Goal: Task Accomplishment & Management: Complete application form

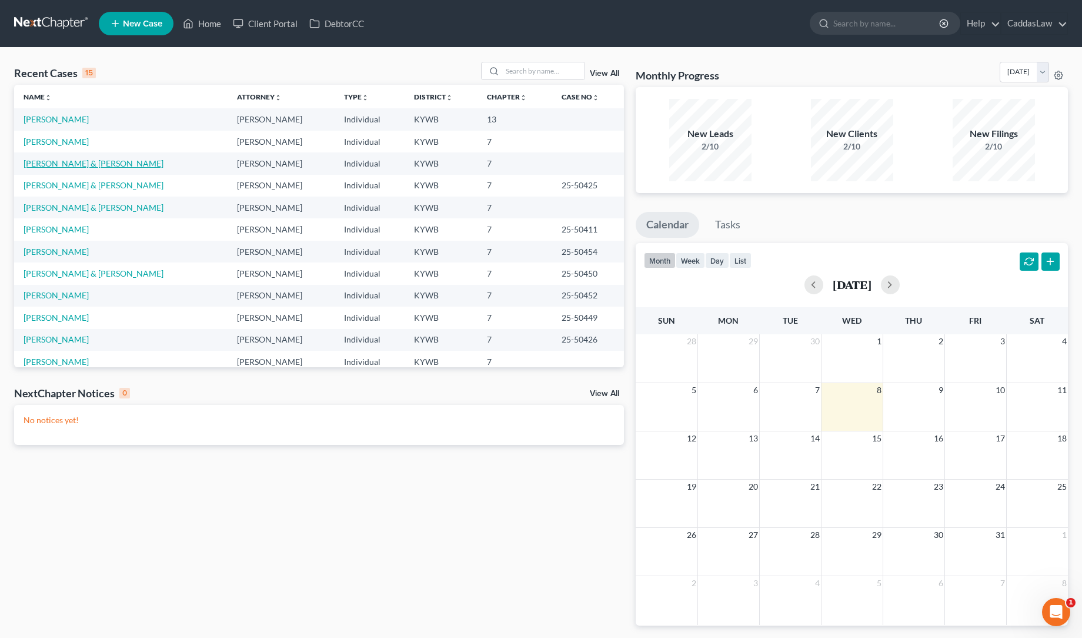
click at [59, 166] on link "[PERSON_NAME] & [PERSON_NAME]" at bounding box center [94, 163] width 140 height 10
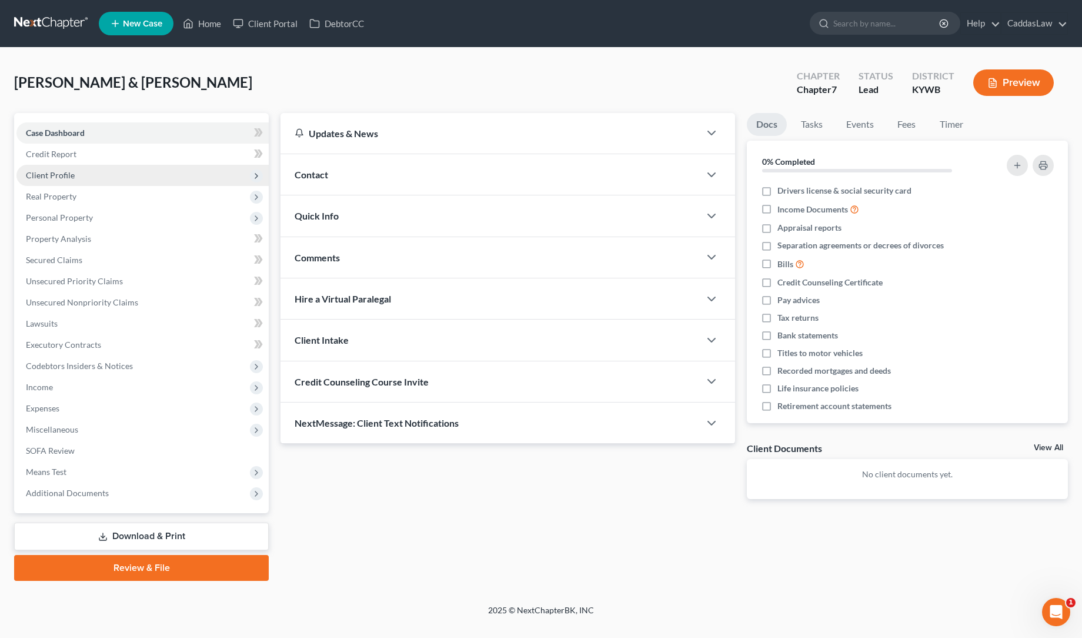
click at [58, 173] on span "Client Profile" at bounding box center [50, 175] width 49 height 10
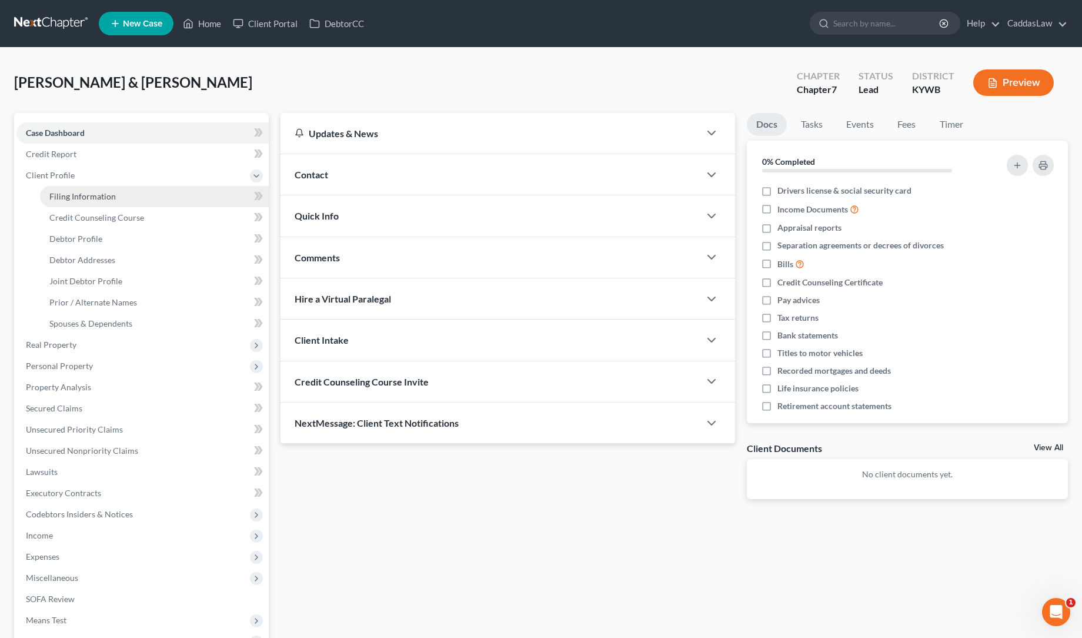
click at [66, 189] on link "Filing Information" at bounding box center [154, 196] width 229 height 21
select select "1"
select select "0"
select select "33"
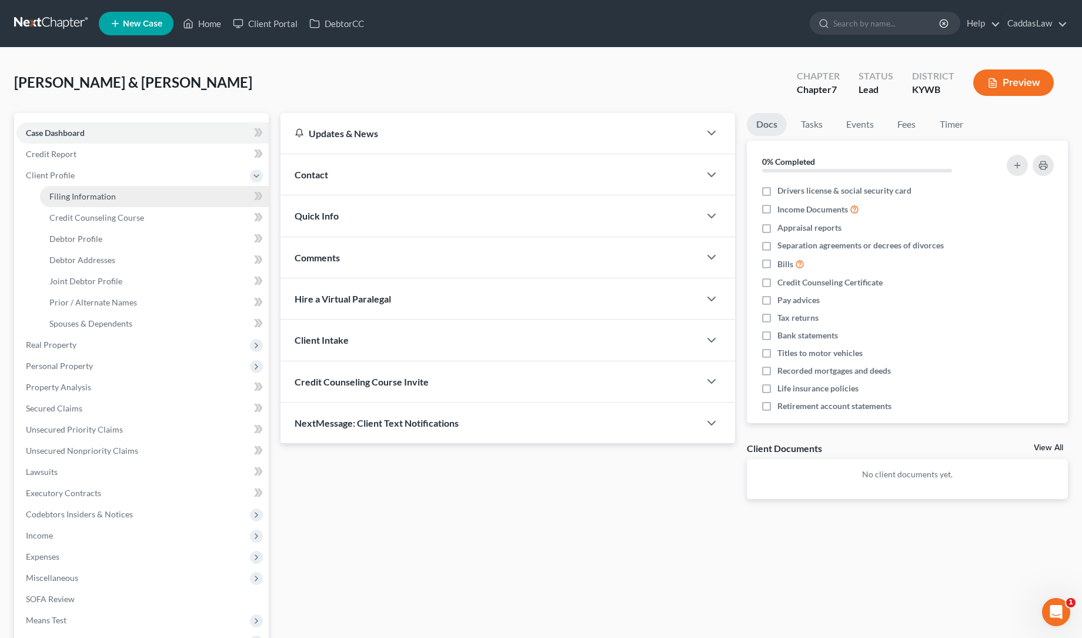
select select "0"
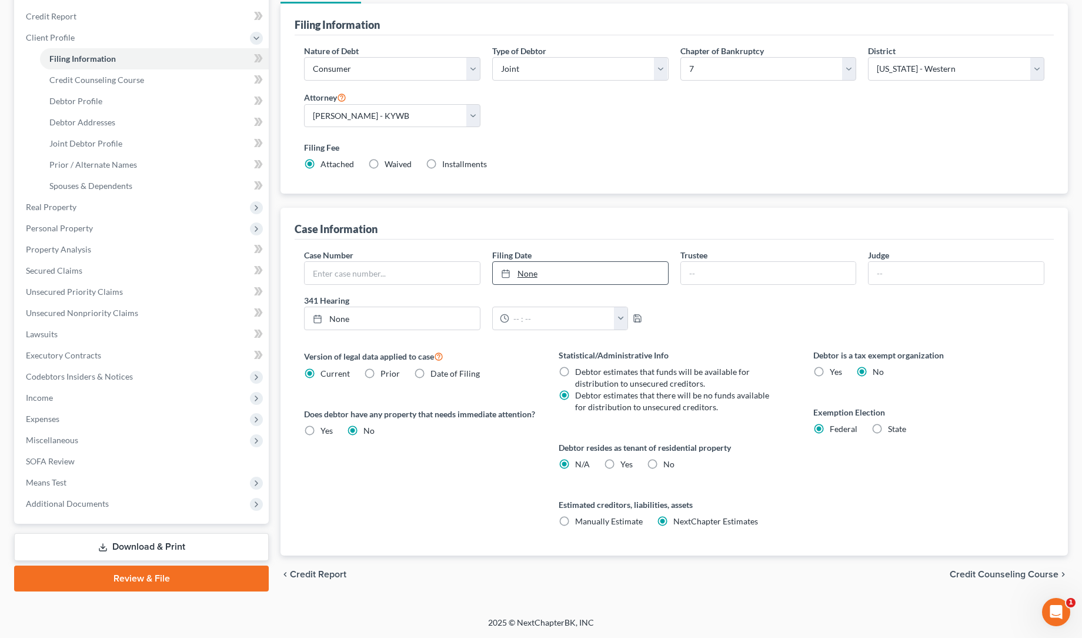
scroll to position [138, 0]
select select "3"
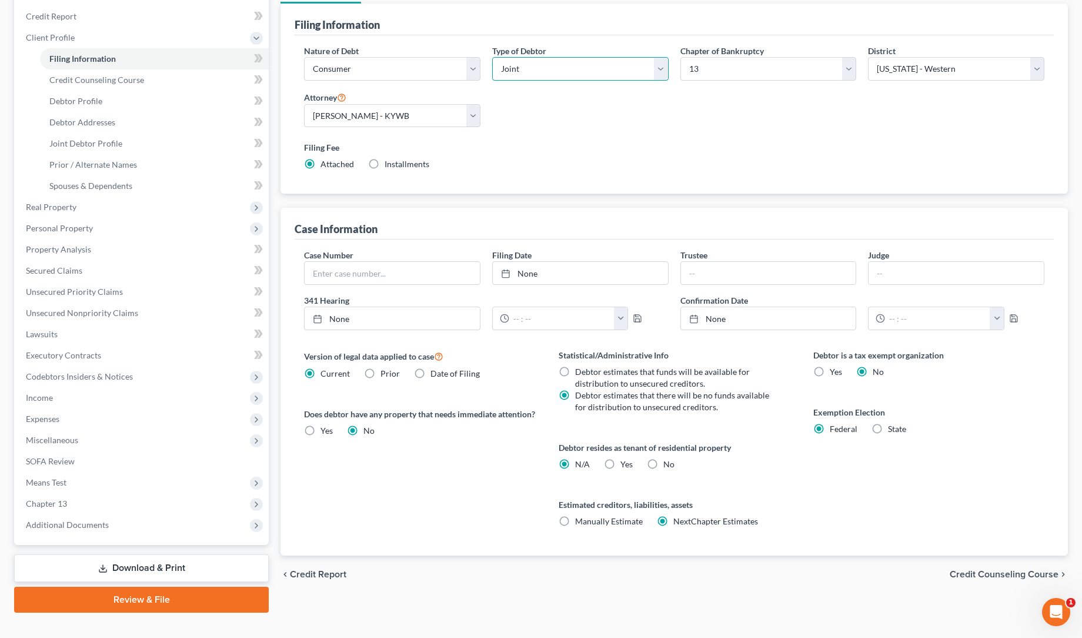
select select "0"
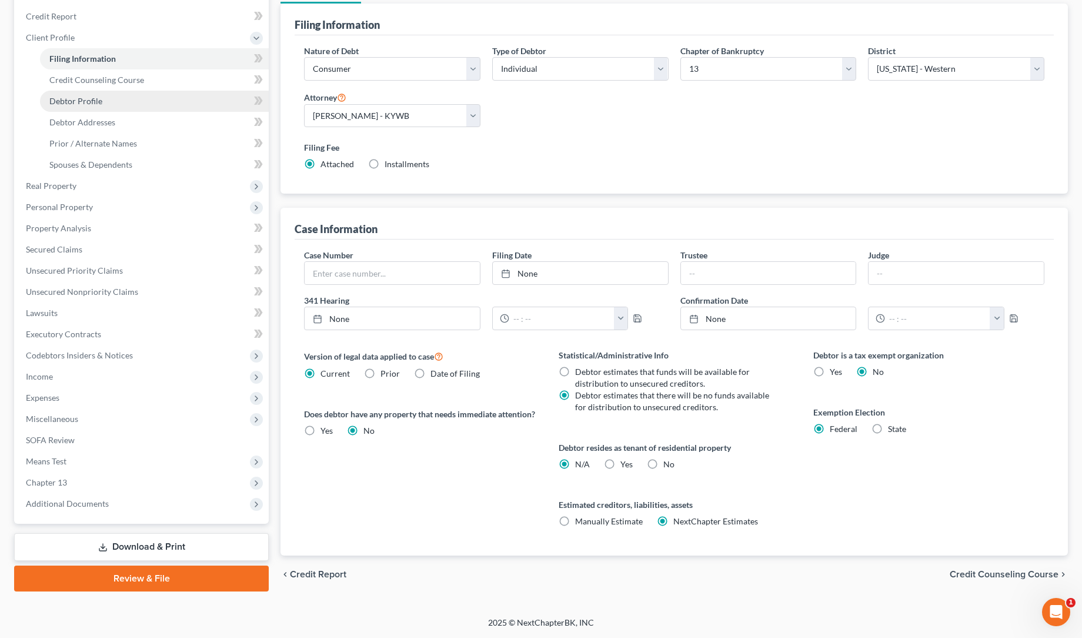
click at [94, 99] on span "Debtor Profile" at bounding box center [75, 101] width 53 height 10
select select "1"
select select "3"
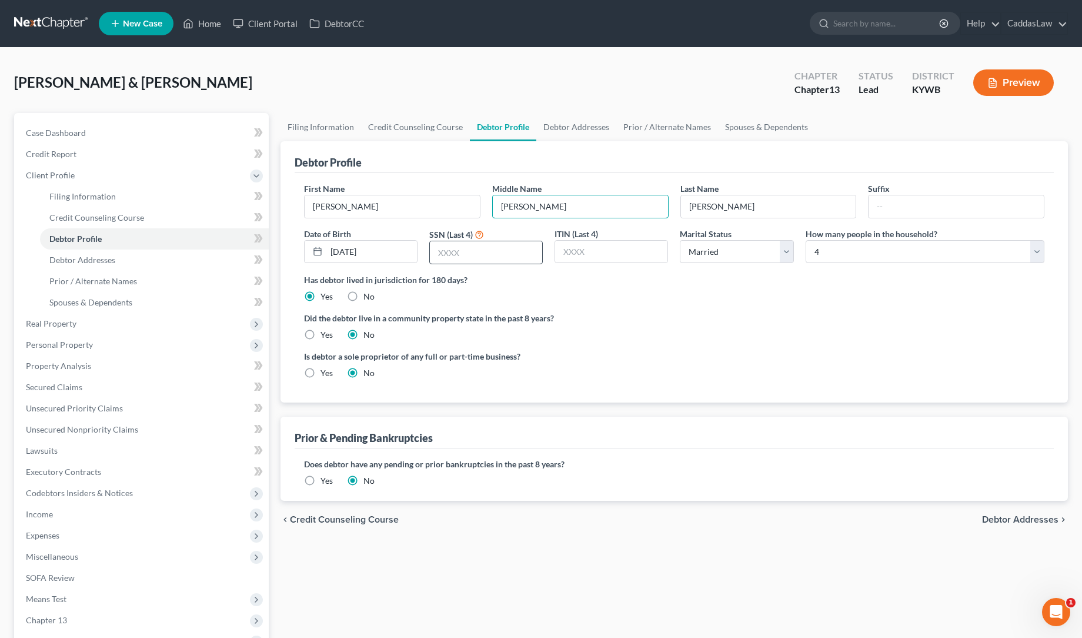
type input "[PERSON_NAME]"
click at [463, 253] on input "text" at bounding box center [486, 252] width 112 height 22
type input "1723"
click at [80, 258] on span "Debtor Addresses" at bounding box center [82, 260] width 66 height 10
select select "0"
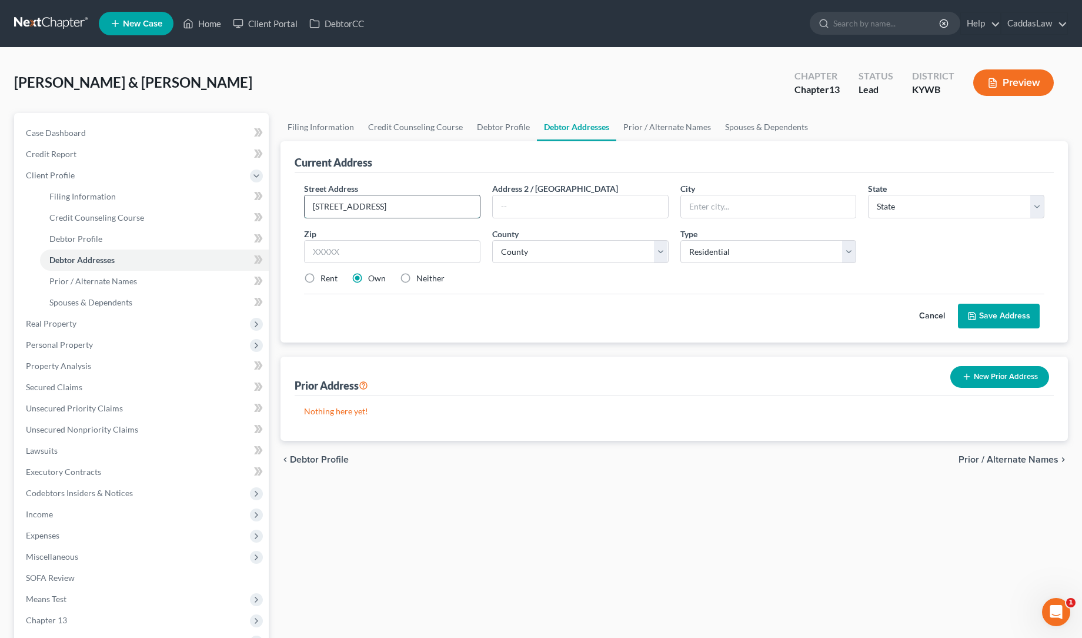
type input "[STREET_ADDRESS]"
type input "[PERSON_NAME]"
select select "18"
type input "42048"
select select "75"
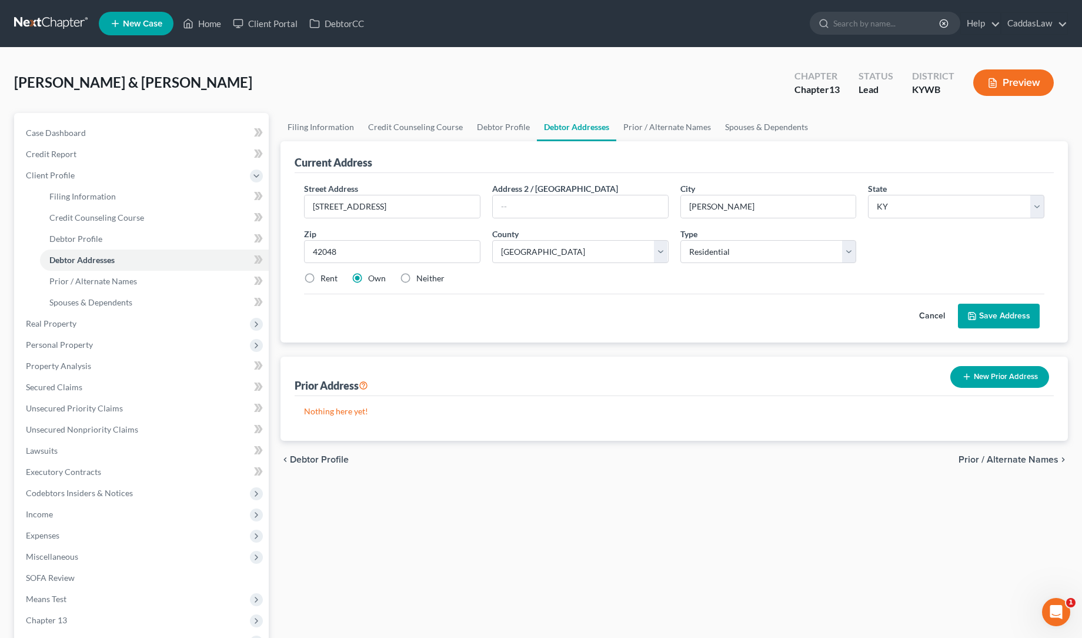
click at [1020, 317] on button "Save Address" at bounding box center [999, 315] width 82 height 25
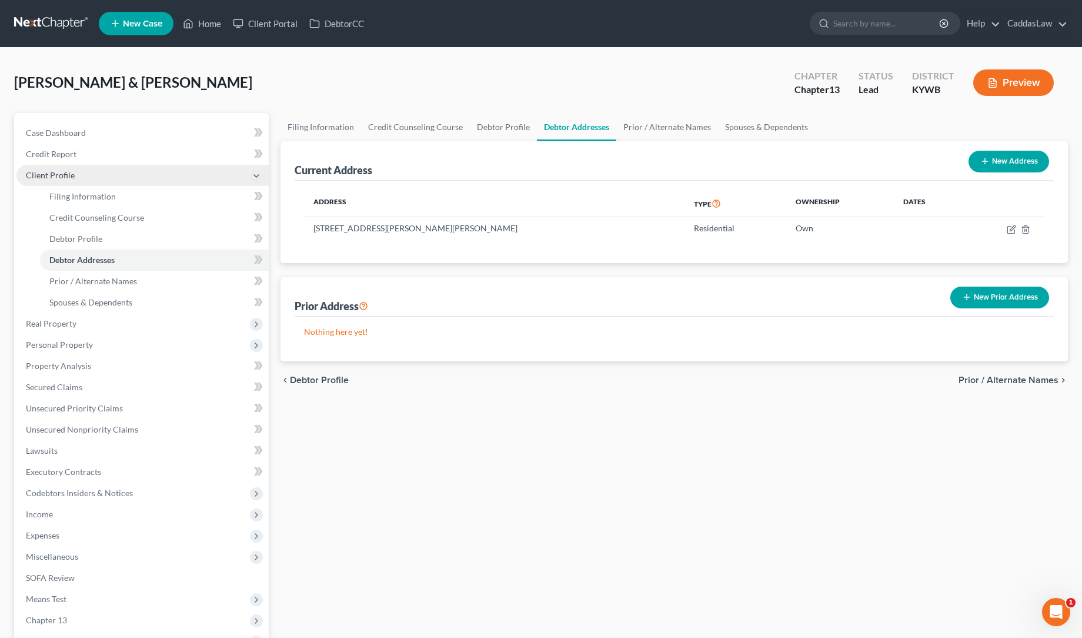
click at [257, 173] on icon at bounding box center [256, 175] width 9 height 9
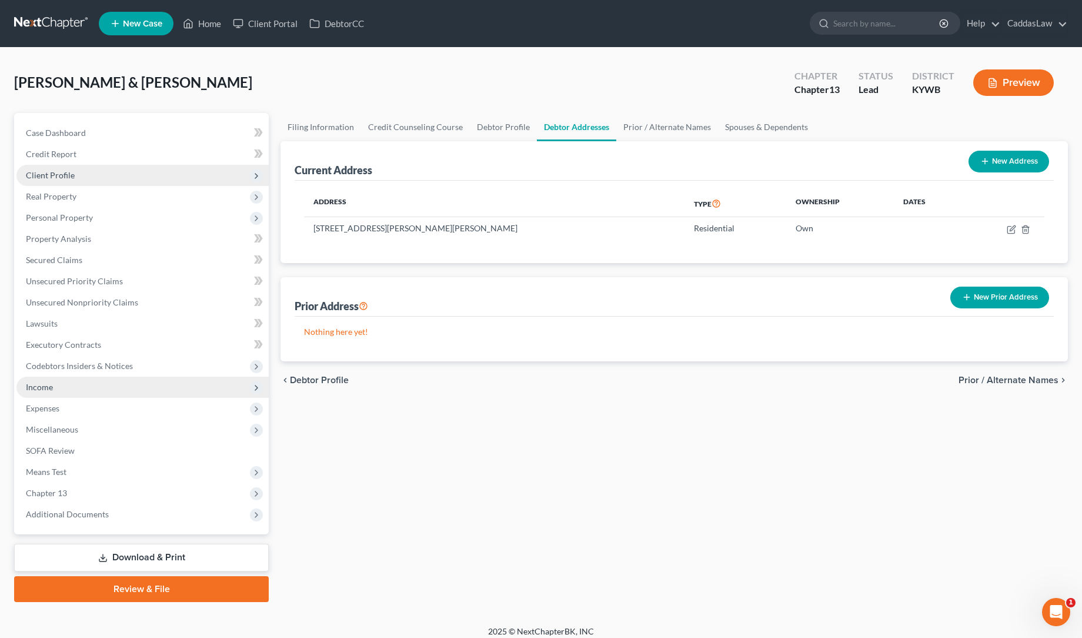
click at [39, 382] on span "Income" at bounding box center [39, 387] width 27 height 10
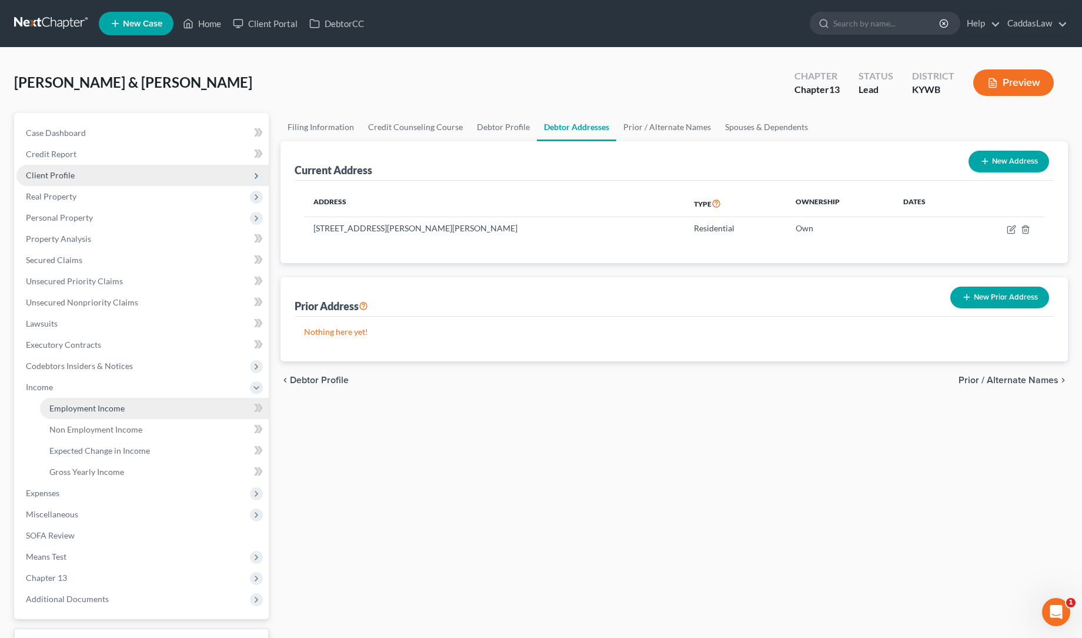
click at [83, 408] on span "Employment Income" at bounding box center [86, 408] width 75 height 10
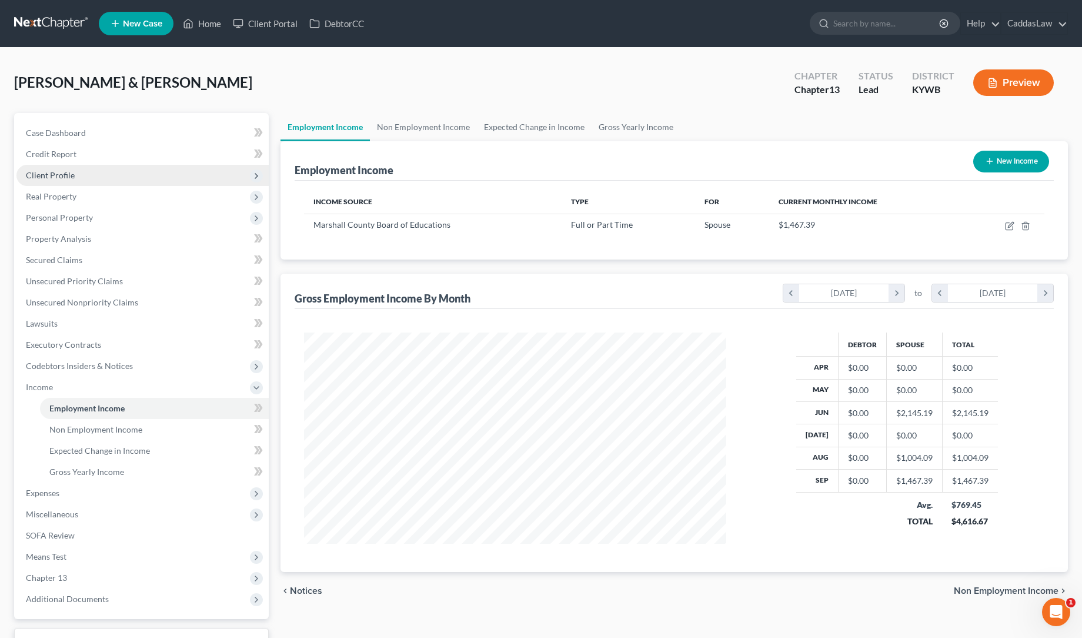
scroll to position [211, 446]
click at [450, 125] on link "Non Employment Income" at bounding box center [423, 127] width 107 height 28
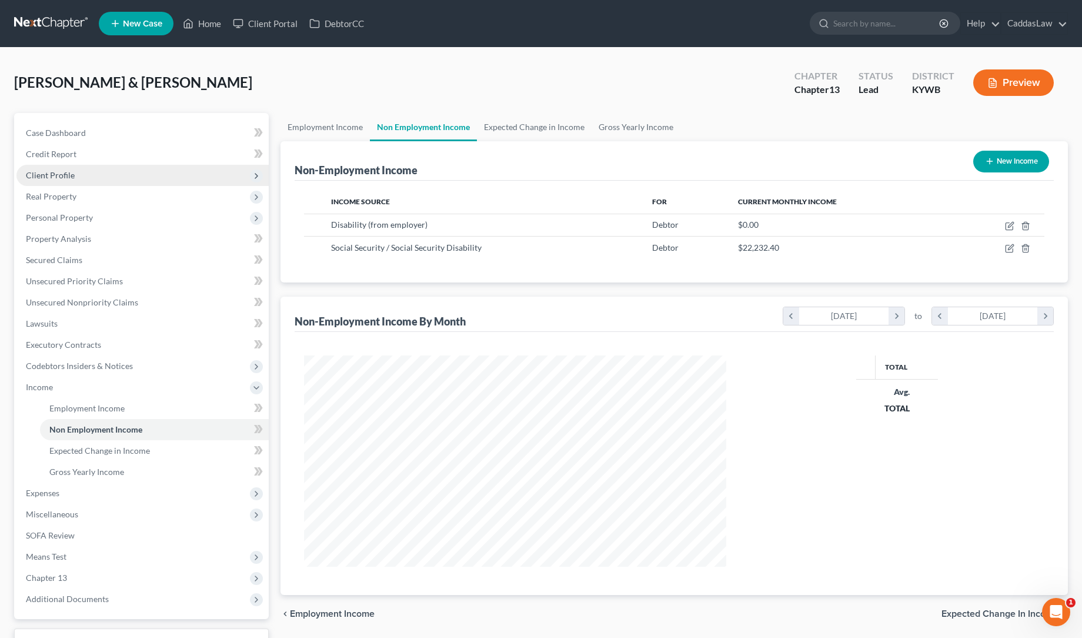
scroll to position [211, 446]
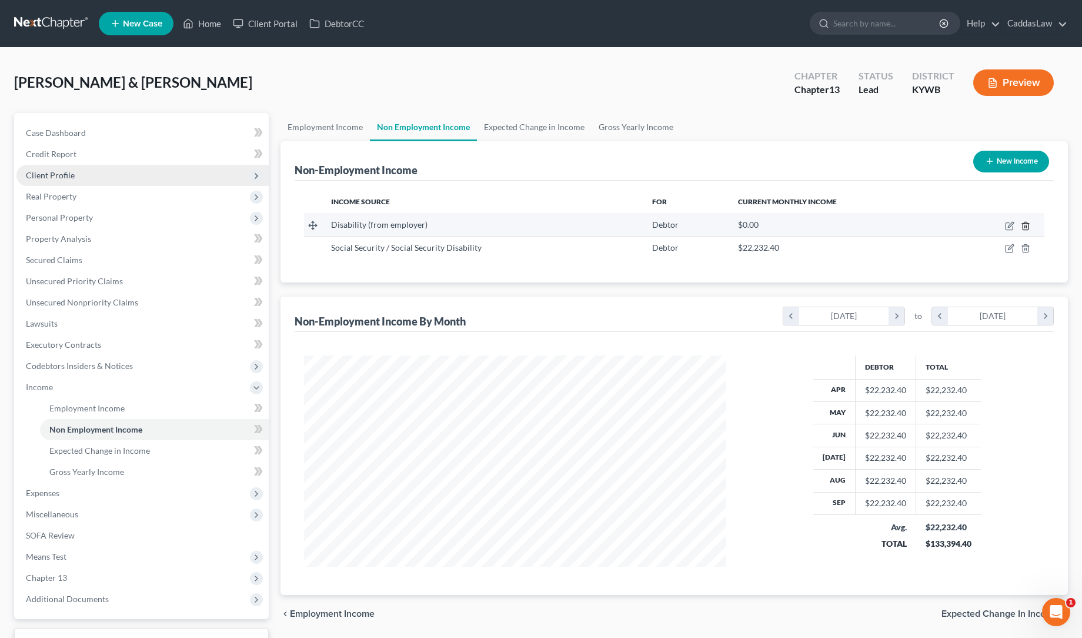
click at [1028, 226] on icon "button" at bounding box center [1025, 225] width 9 height 9
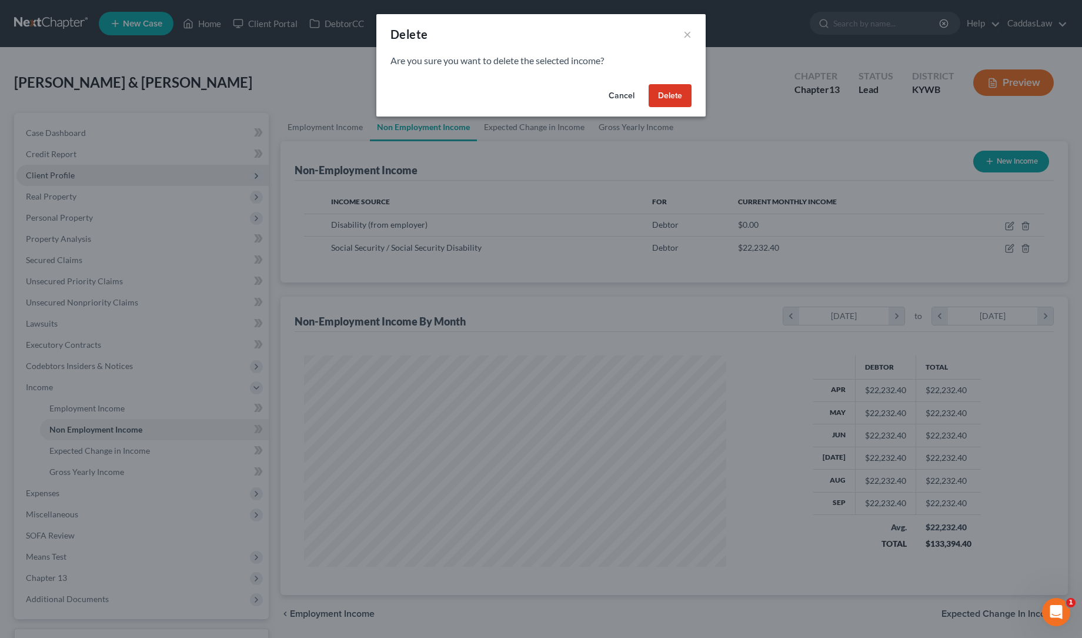
click at [669, 102] on button "Delete" at bounding box center [670, 96] width 43 height 24
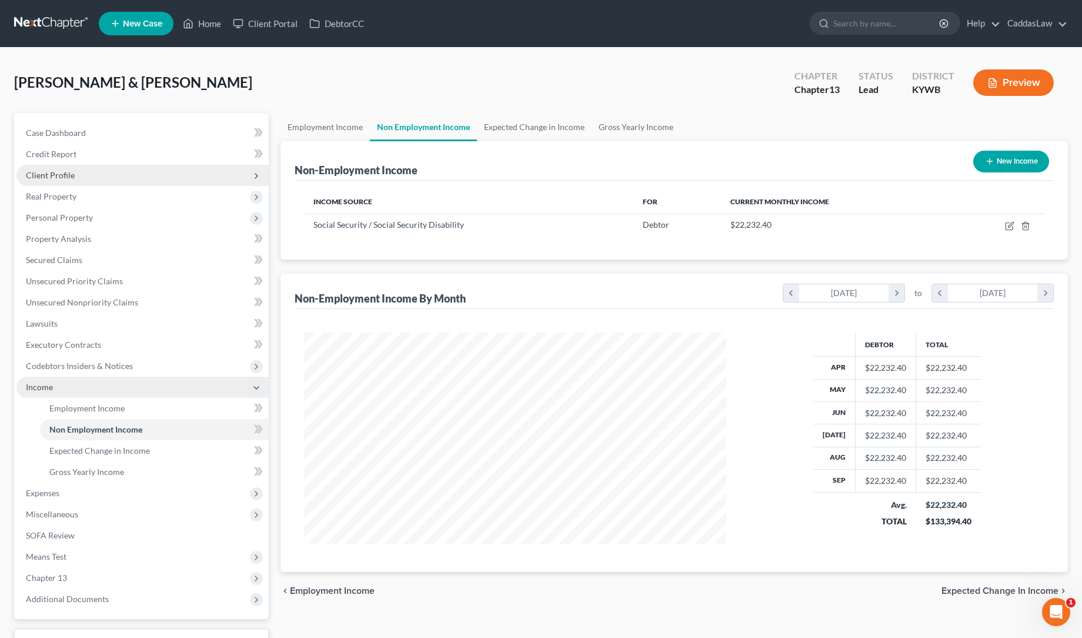
click at [255, 388] on polyline at bounding box center [256, 387] width 5 height 2
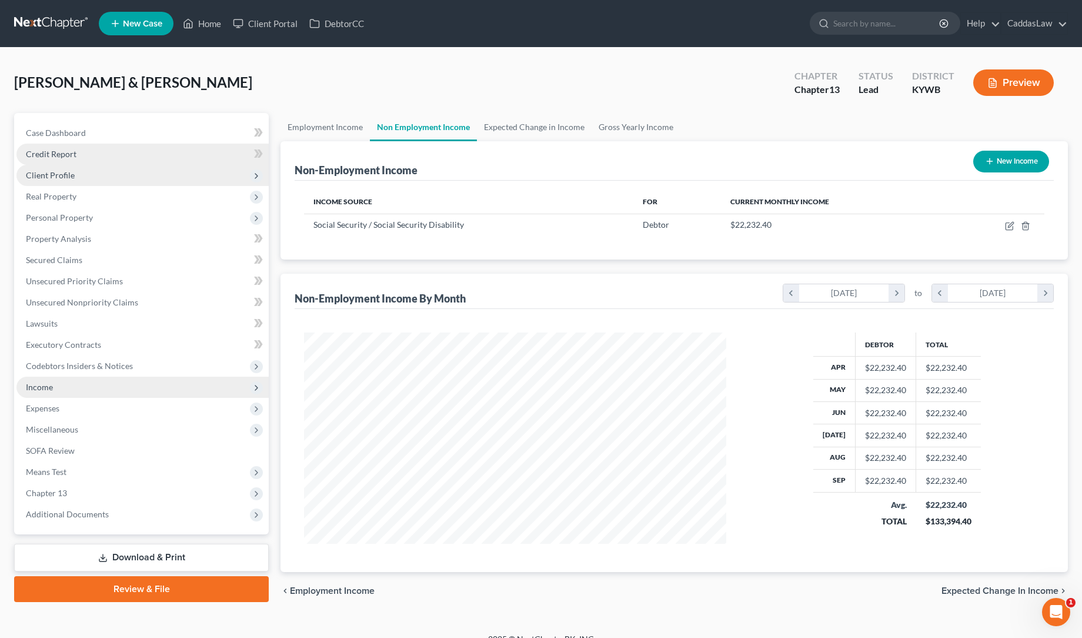
click at [47, 157] on span "Credit Report" at bounding box center [51, 154] width 51 height 10
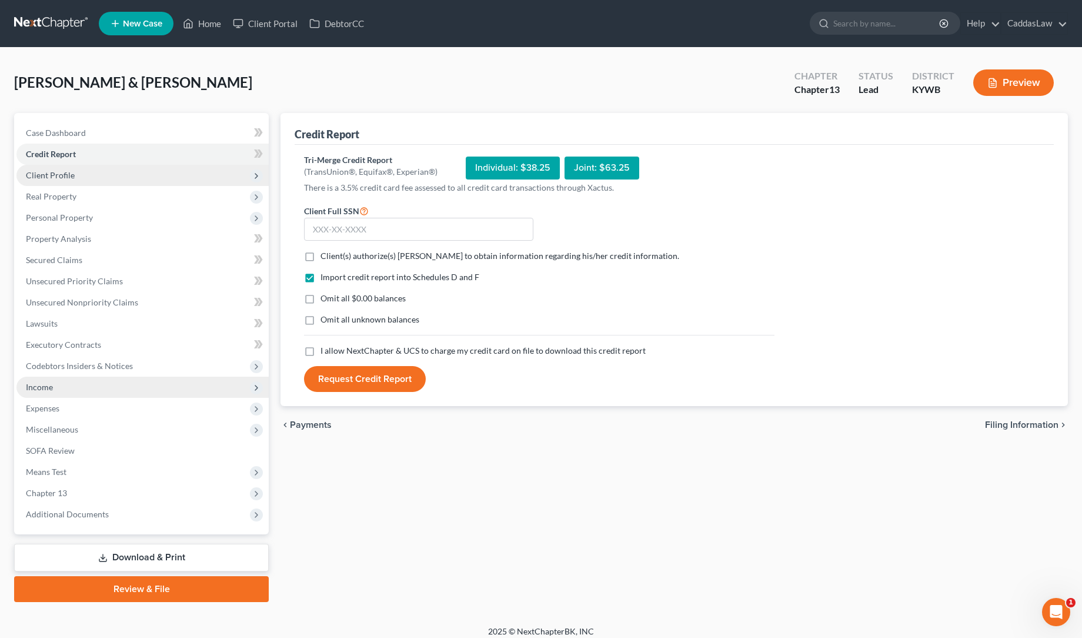
click at [321, 257] on label "Client(s) authorize(s) [PERSON_NAME] to obtain information regarding his/her cr…" at bounding box center [500, 256] width 359 height 12
click at [325, 257] on input "Client(s) authorize(s) [PERSON_NAME] to obtain information regarding his/her cr…" at bounding box center [329, 254] width 8 height 8
checkbox input "true"
click at [321, 349] on label "I allow NextChapter & UCS to charge my credit card on file to download this cre…" at bounding box center [483, 351] width 325 height 12
click at [325, 349] on input "I allow NextChapter & UCS to charge my credit card on file to download this cre…" at bounding box center [329, 349] width 8 height 8
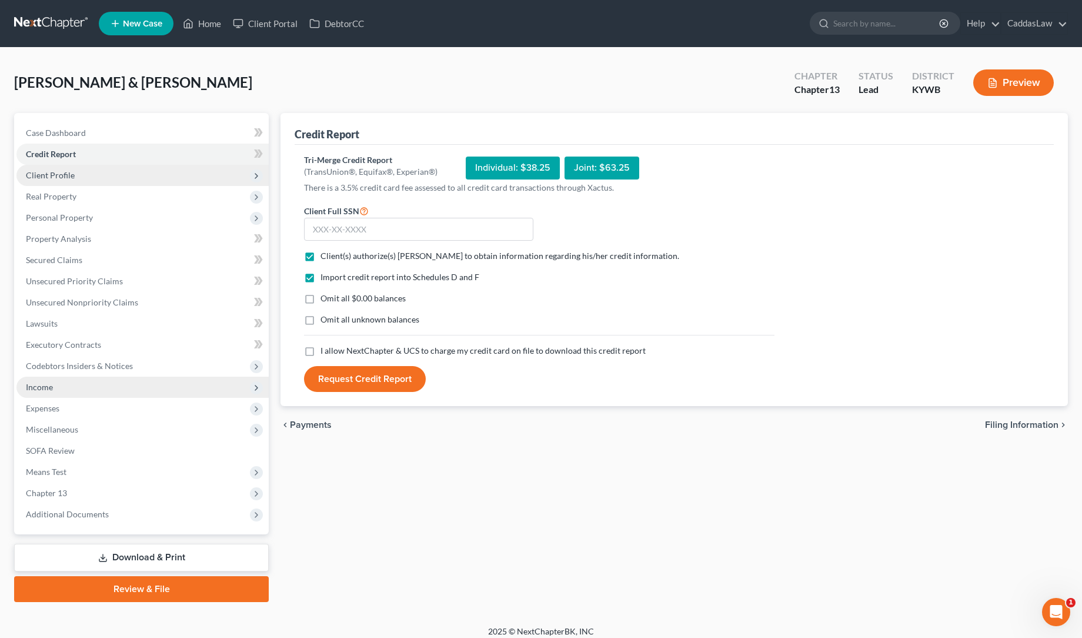
checkbox input "true"
click at [333, 232] on input "text" at bounding box center [418, 230] width 229 height 24
drag, startPoint x: 372, startPoint y: 233, endPoint x: 43, endPoint y: 221, distance: 329.6
click at [43, 221] on div "Petition Navigation Case Dashboard Payments Invoices Payments Payments Credit R…" at bounding box center [541, 357] width 1066 height 489
type input "402-08-1723"
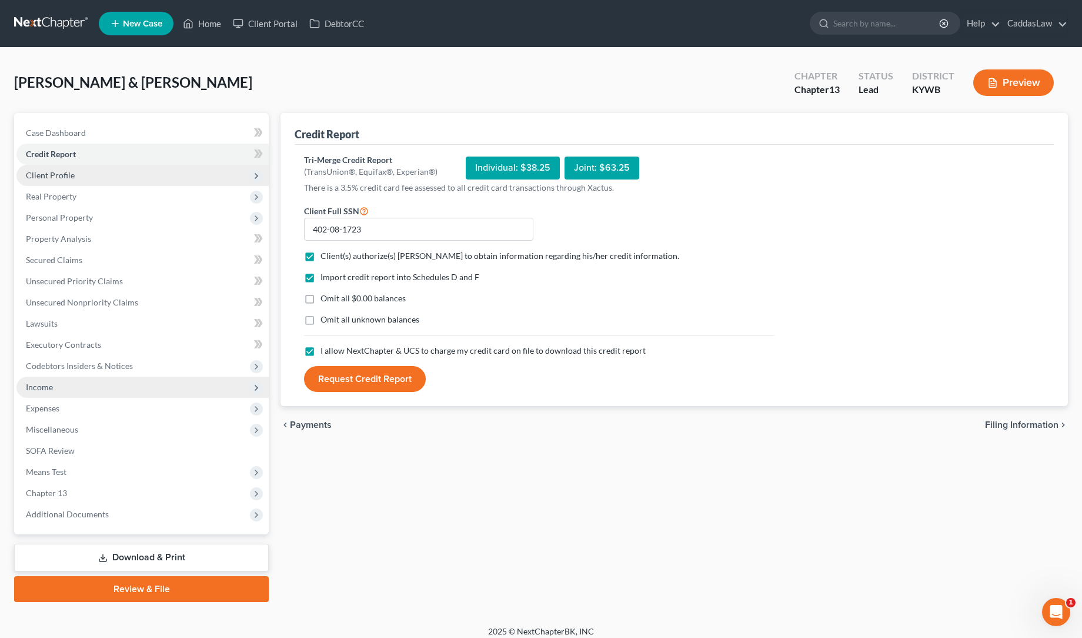
click at [50, 174] on span "Client Profile" at bounding box center [50, 175] width 49 height 10
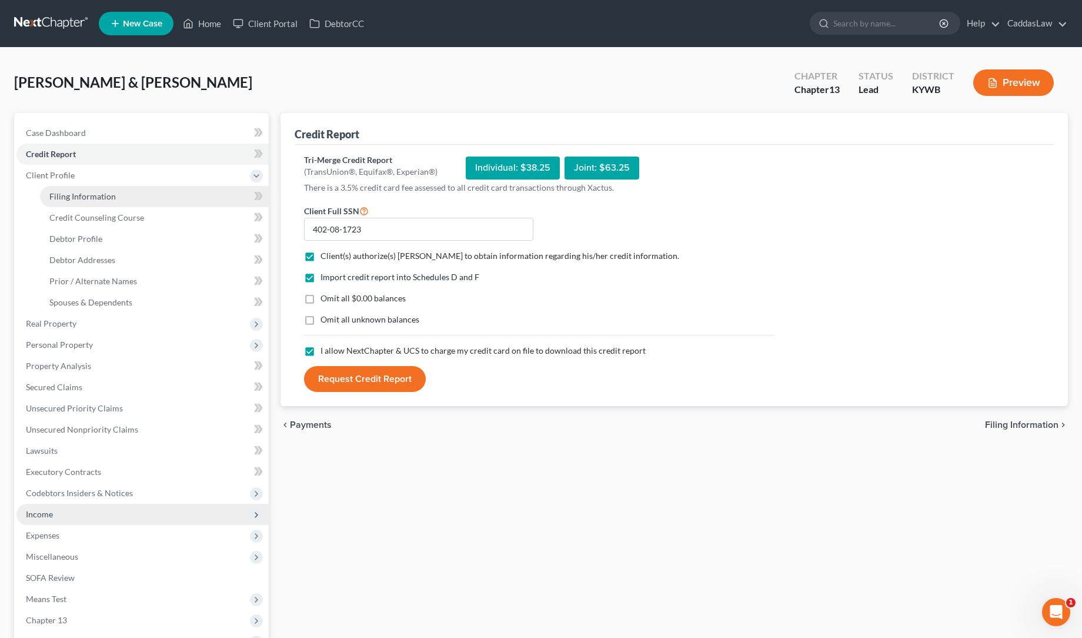
click at [102, 192] on span "Filing Information" at bounding box center [82, 196] width 66 height 10
select select "1"
select select "0"
select select "3"
select select "33"
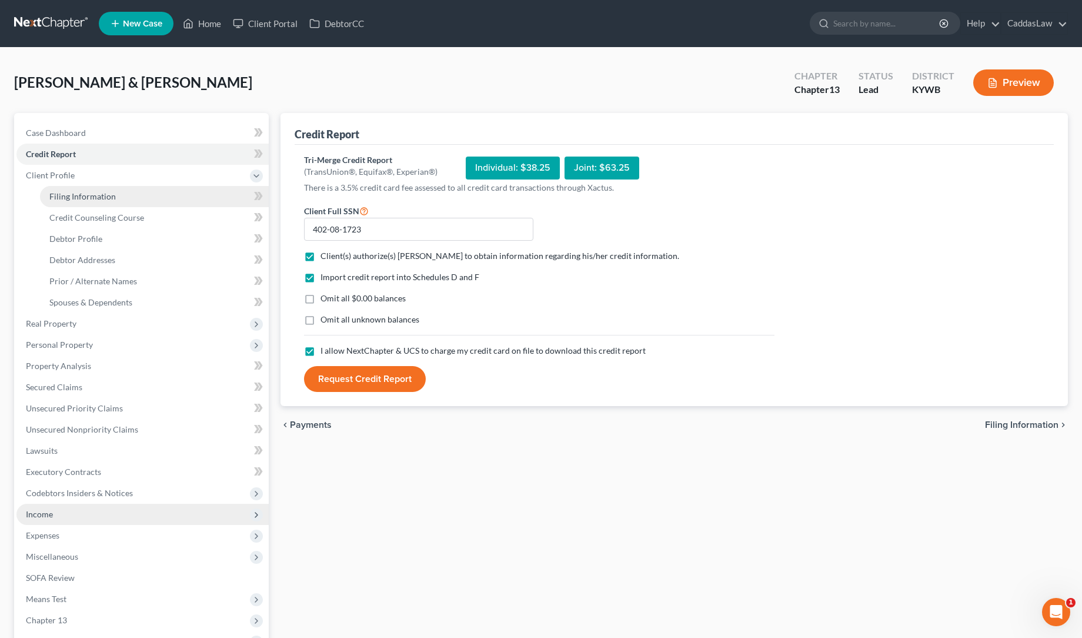
select select "0"
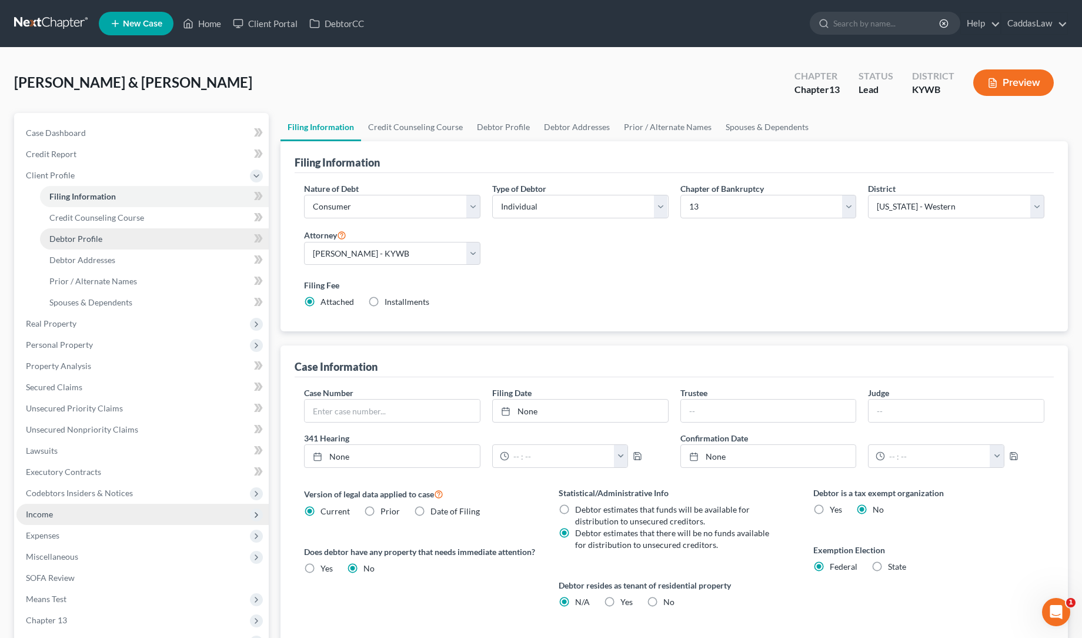
click at [68, 240] on span "Debtor Profile" at bounding box center [75, 238] width 53 height 10
select select "1"
select select "3"
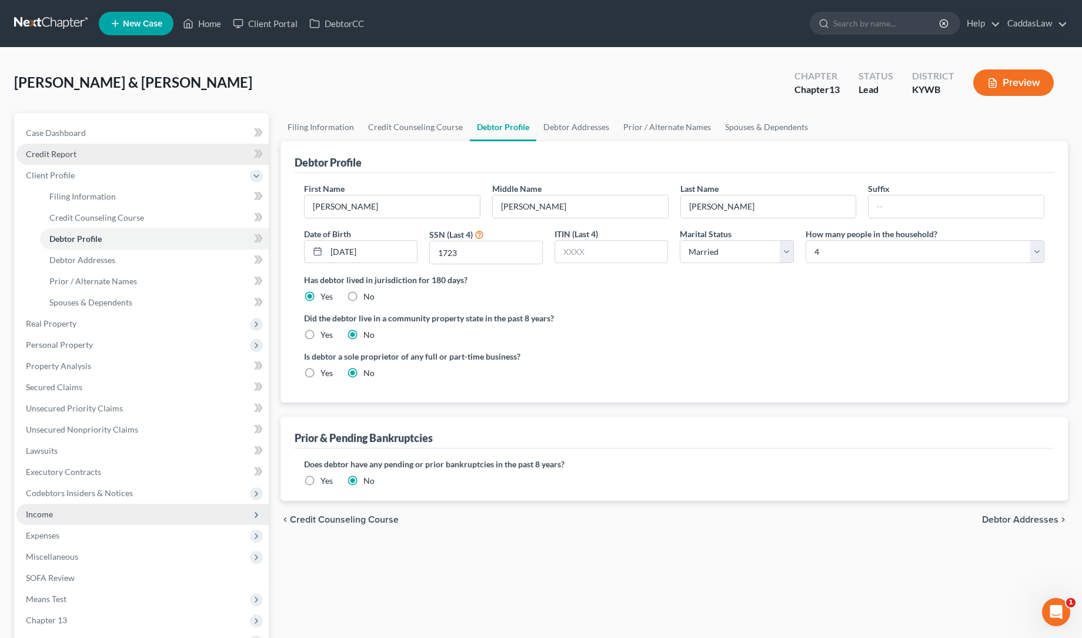
click at [56, 156] on span "Credit Report" at bounding box center [51, 154] width 51 height 10
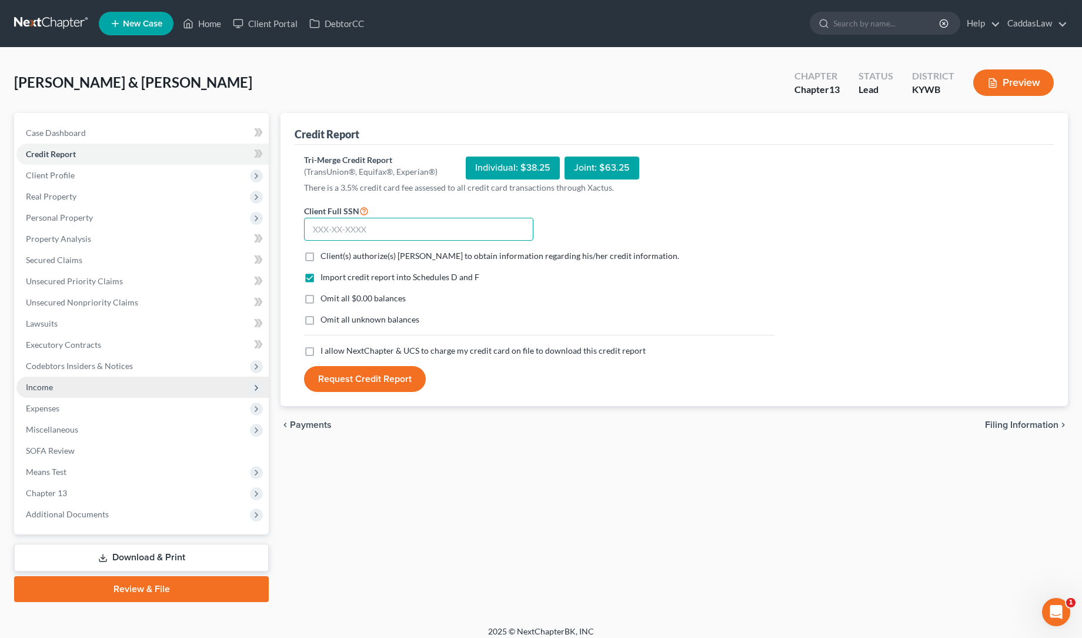
click at [370, 235] on input "text" at bounding box center [418, 230] width 229 height 24
paste input "402-08-1723"
type input "402-08-1723"
click at [321, 258] on label "Client(s) authorize(s) [PERSON_NAME] to obtain information regarding his/her cr…" at bounding box center [500, 256] width 359 height 12
click at [325, 258] on input "Client(s) authorize(s) [PERSON_NAME] to obtain information regarding his/her cr…" at bounding box center [329, 254] width 8 height 8
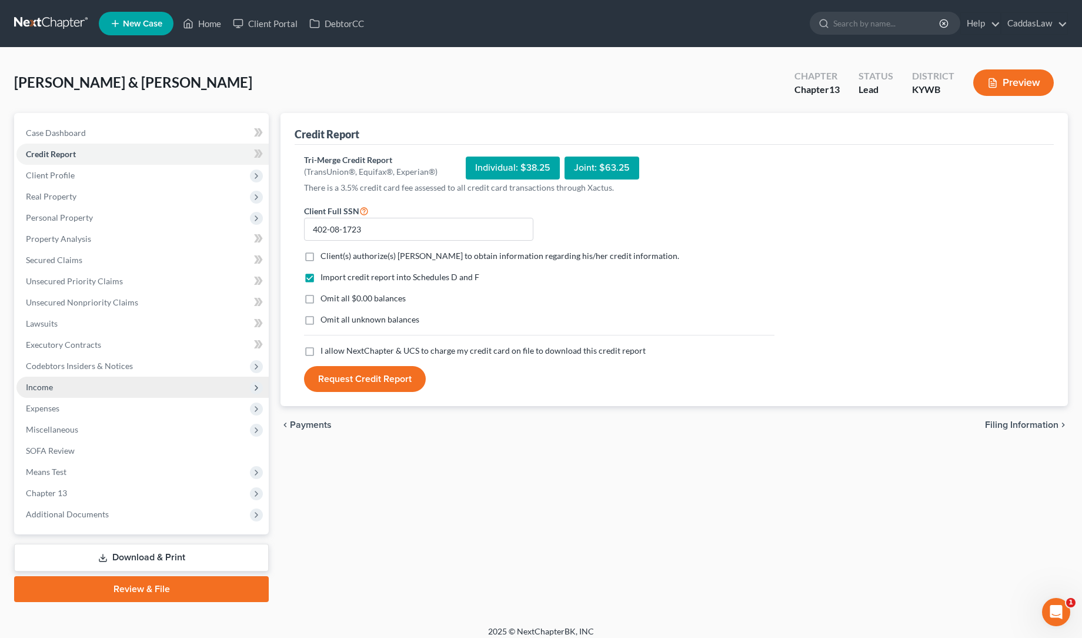
checkbox input "true"
click at [321, 353] on label "I allow NextChapter & UCS to charge my credit card on file to download this cre…" at bounding box center [483, 351] width 325 height 12
click at [325, 352] on input "I allow NextChapter & UCS to charge my credit card on file to download this cre…" at bounding box center [329, 349] width 8 height 8
checkbox input "true"
click at [356, 382] on button "Request Credit Report" at bounding box center [365, 379] width 122 height 26
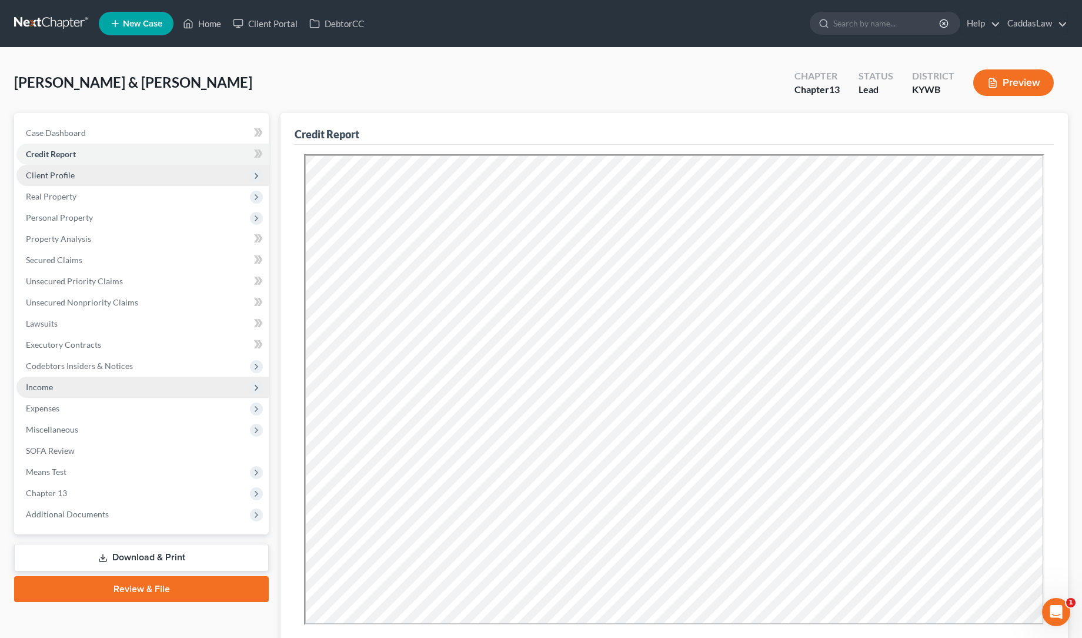
click at [94, 178] on span "Client Profile" at bounding box center [142, 175] width 252 height 21
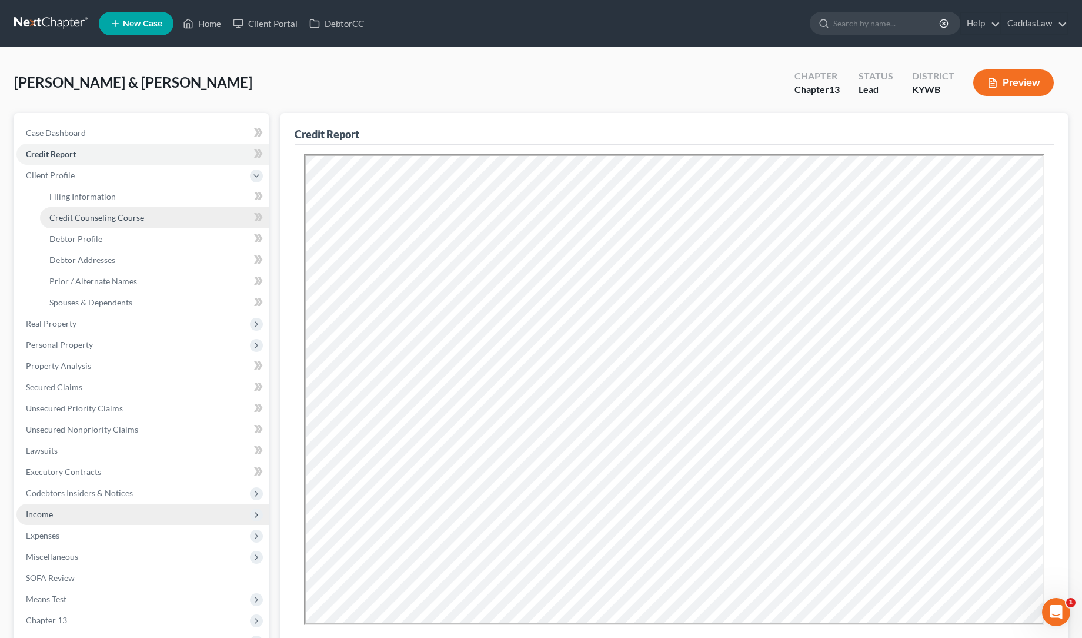
click at [91, 207] on link "Credit Counseling Course" at bounding box center [154, 217] width 229 height 21
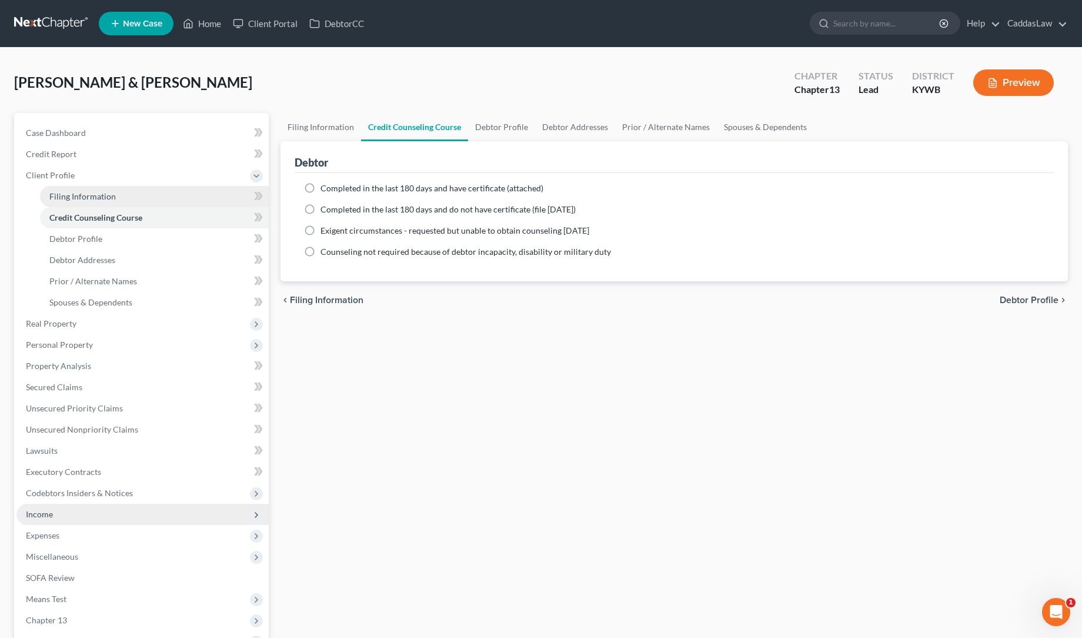
click at [90, 193] on span "Filing Information" at bounding box center [82, 196] width 66 height 10
select select "1"
select select "0"
select select "3"
select select "33"
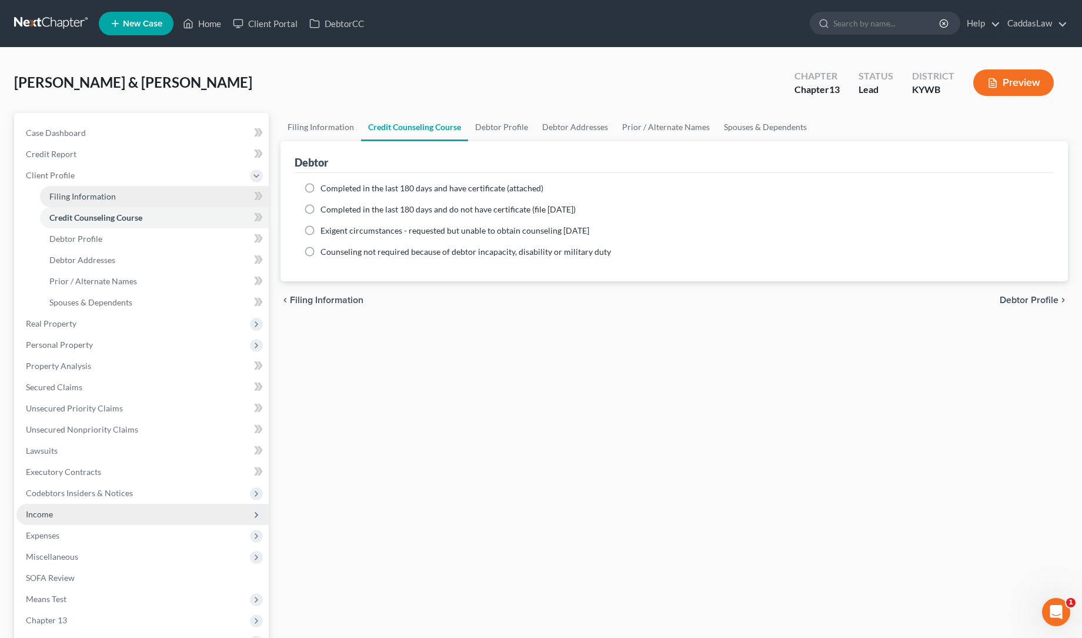
select select "0"
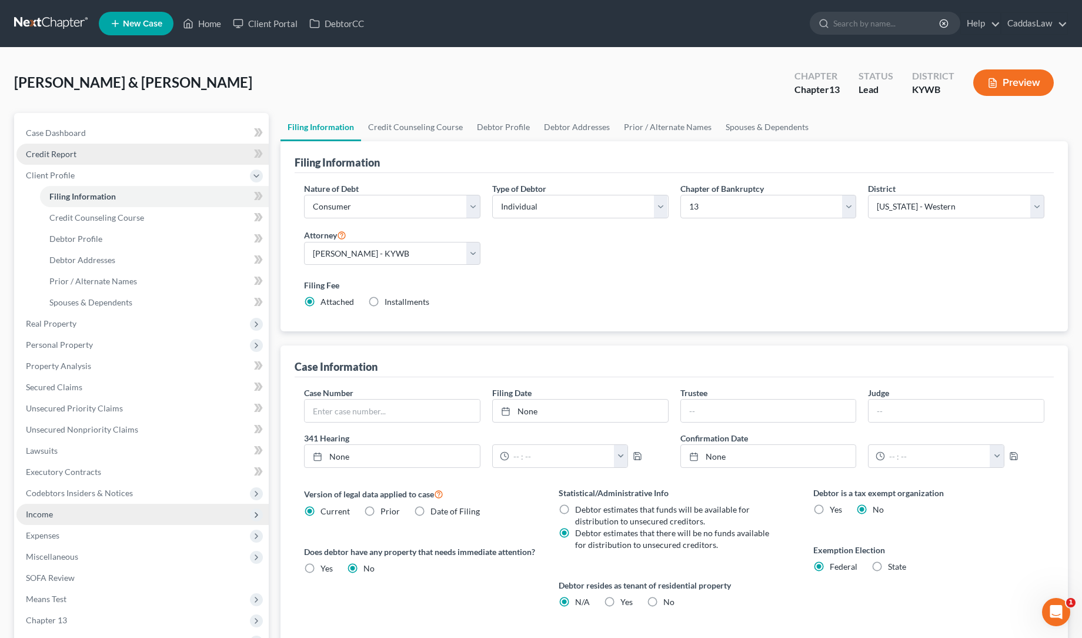
click at [68, 155] on span "Credit Report" at bounding box center [51, 154] width 51 height 10
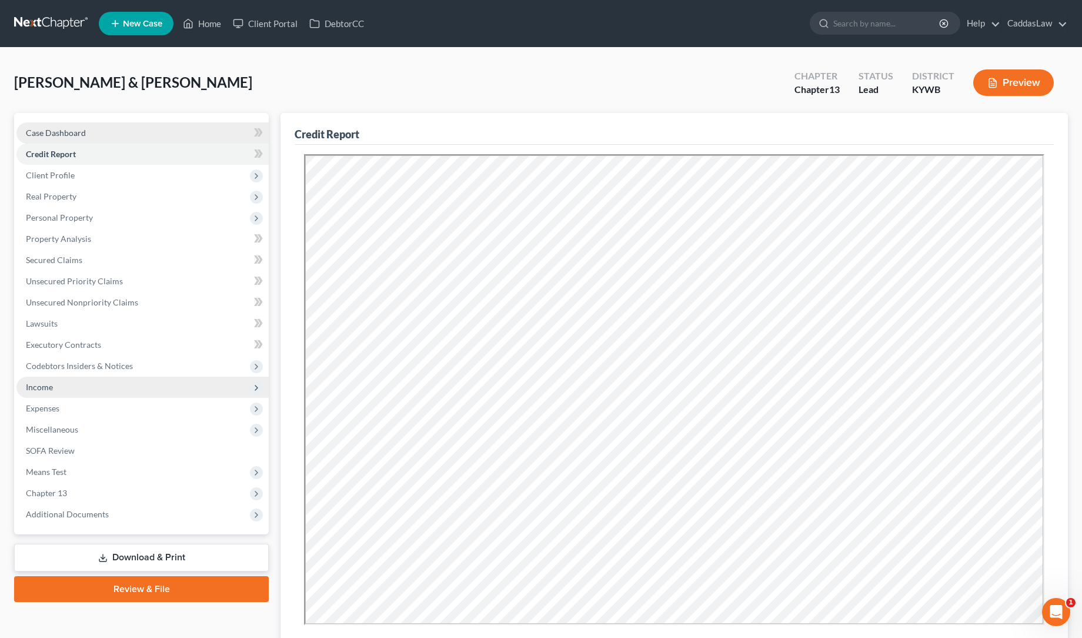
click at [72, 133] on span "Case Dashboard" at bounding box center [56, 133] width 60 height 10
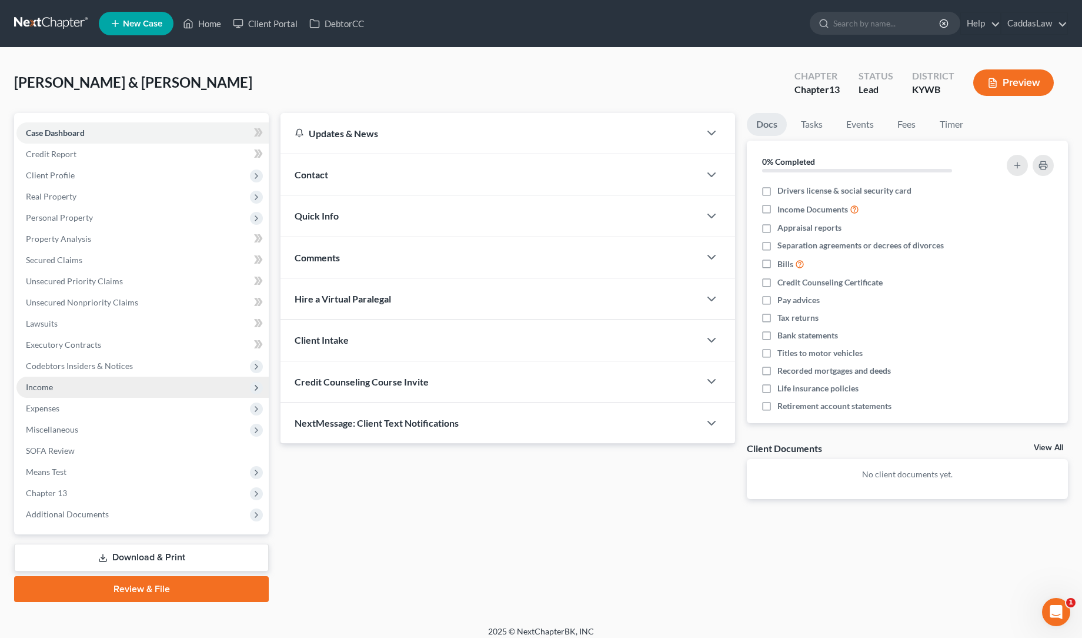
click at [361, 382] on span "Credit Counseling Course Invite" at bounding box center [362, 381] width 134 height 11
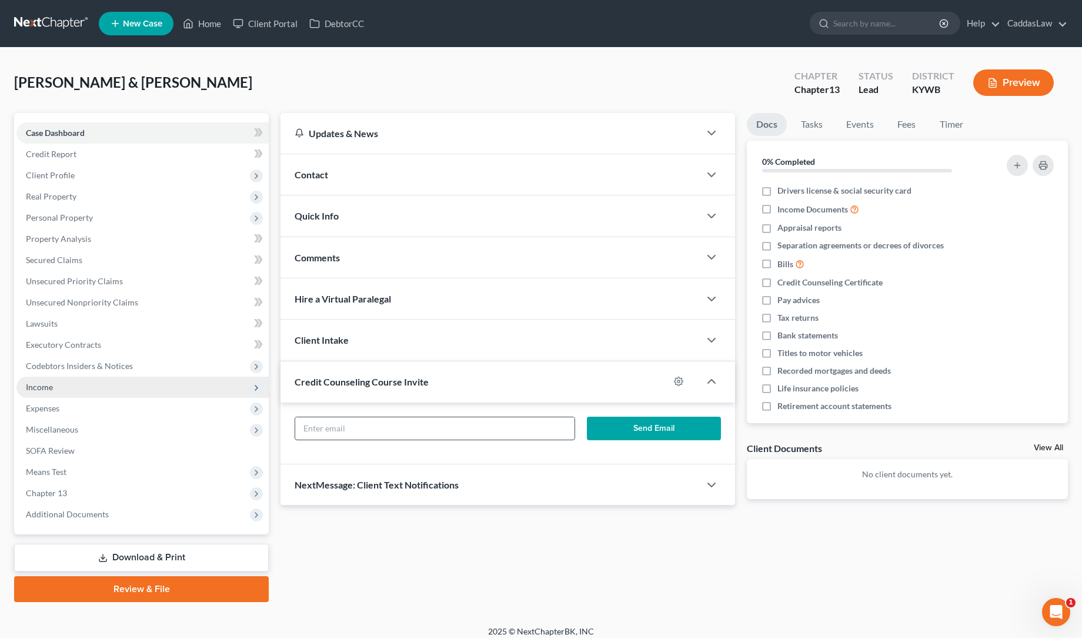
click at [377, 432] on input "text" at bounding box center [434, 428] width 279 height 22
type input "R"
type input "[EMAIL_ADDRESS][DOMAIN_NAME]"
click at [619, 425] on button "Send Email" at bounding box center [654, 428] width 134 height 24
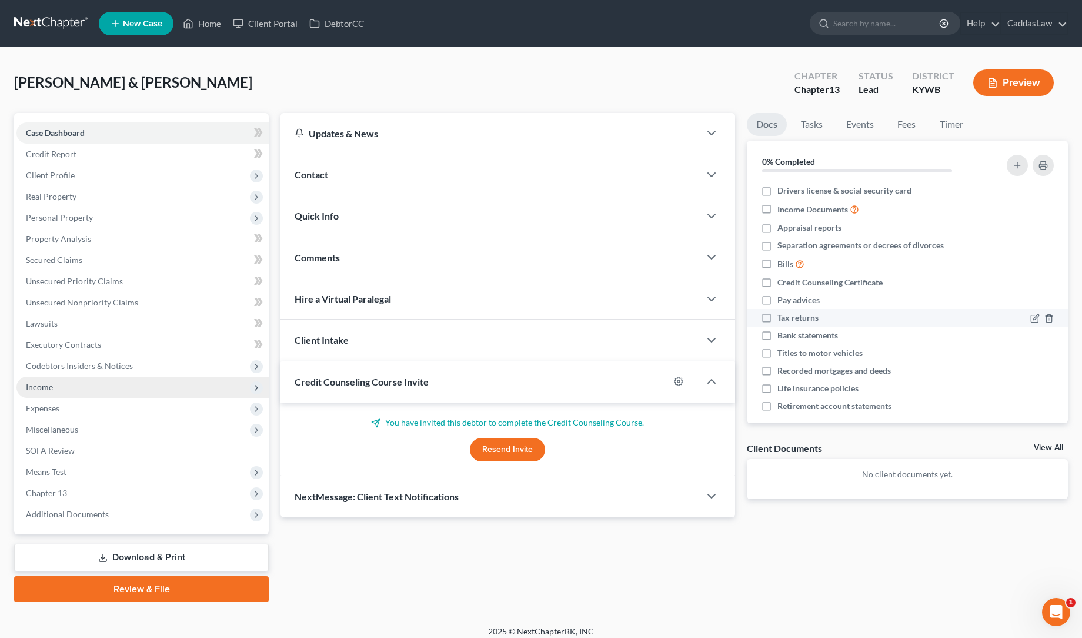
click at [777, 320] on label "Tax returns" at bounding box center [797, 318] width 41 height 12
click at [782, 319] on input "Tax returns" at bounding box center [786, 316] width 8 height 8
checkbox input "true"
click at [777, 297] on label "Pay advices" at bounding box center [798, 300] width 42 height 12
click at [782, 297] on input "Pay advices" at bounding box center [786, 298] width 8 height 8
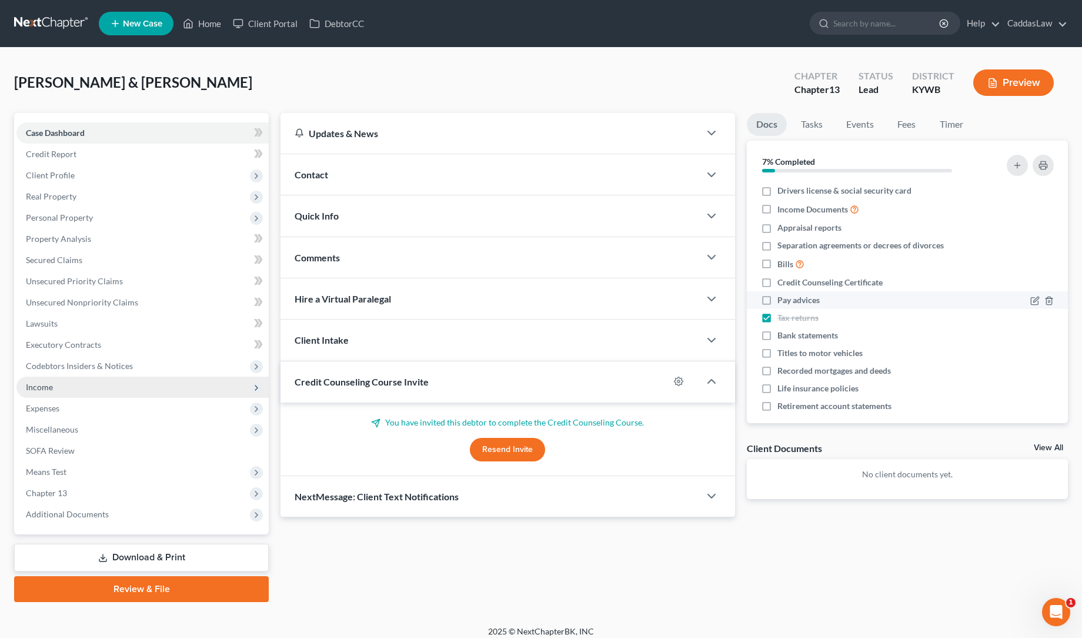
checkbox input "true"
click at [777, 259] on label "Bills" at bounding box center [790, 264] width 27 height 14
click at [782, 259] on input "Bills" at bounding box center [786, 261] width 8 height 8
checkbox input "true"
click at [777, 245] on label "Separation agreements or decrees of divorces" at bounding box center [860, 245] width 166 height 12
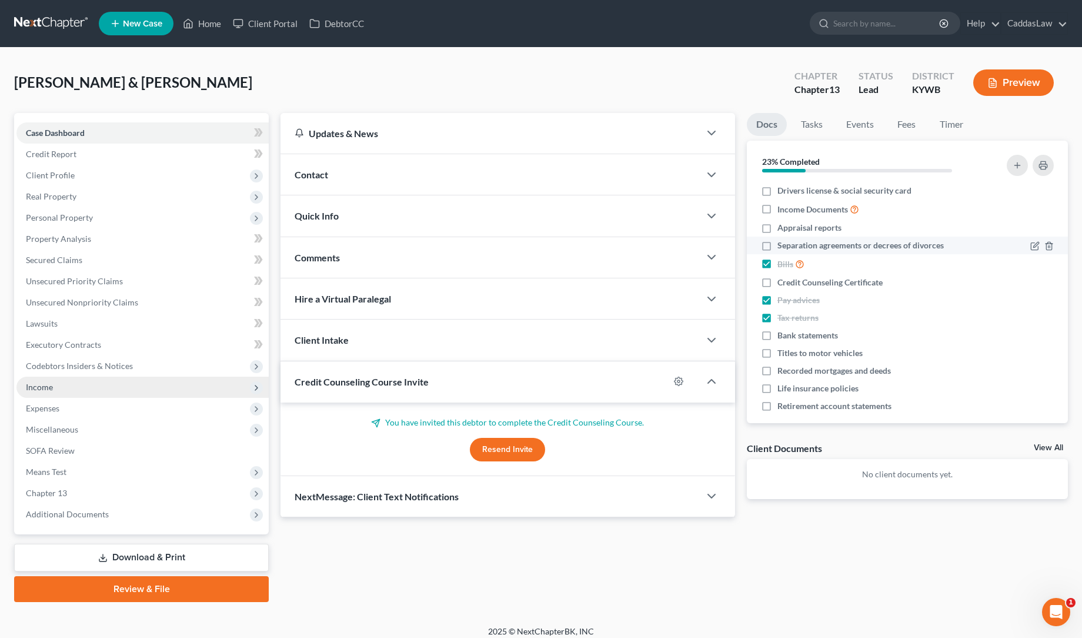
click at [782, 245] on input "Separation agreements or decrees of divorces" at bounding box center [786, 243] width 8 height 8
checkbox input "true"
click at [777, 225] on label "Appraisal reports" at bounding box center [809, 228] width 64 height 12
click at [782, 225] on input "Appraisal reports" at bounding box center [786, 226] width 8 height 8
checkbox input "true"
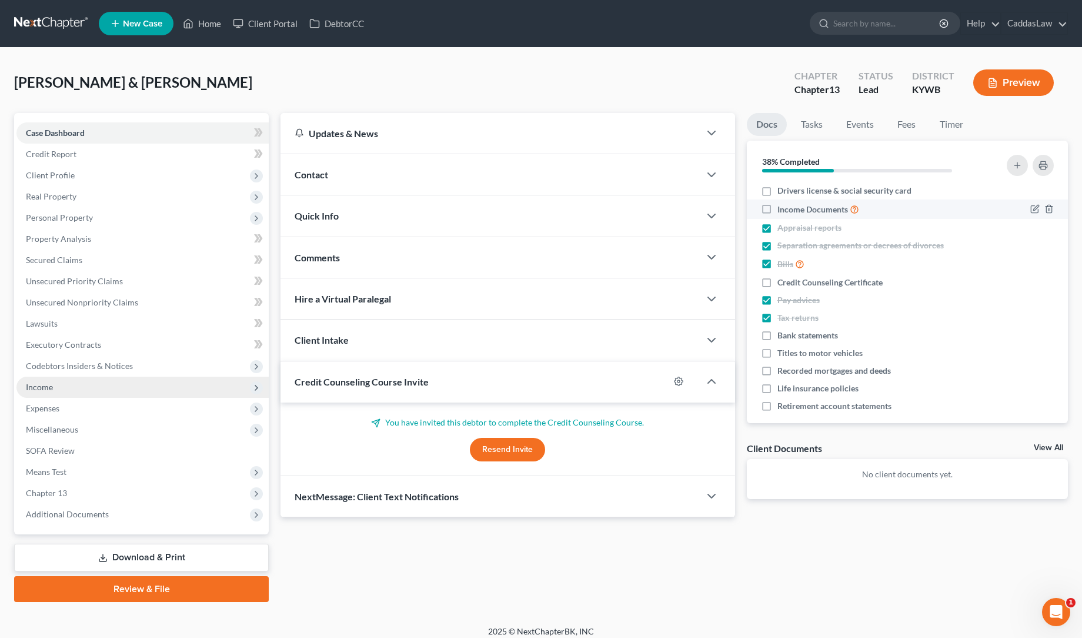
click at [777, 205] on label "Income Documents" at bounding box center [818, 209] width 82 height 14
click at [782, 205] on input "Income Documents" at bounding box center [786, 206] width 8 height 8
checkbox input "true"
click at [777, 188] on label "Drivers license & social security card" at bounding box center [844, 191] width 134 height 12
click at [782, 188] on input "Drivers license & social security card" at bounding box center [786, 189] width 8 height 8
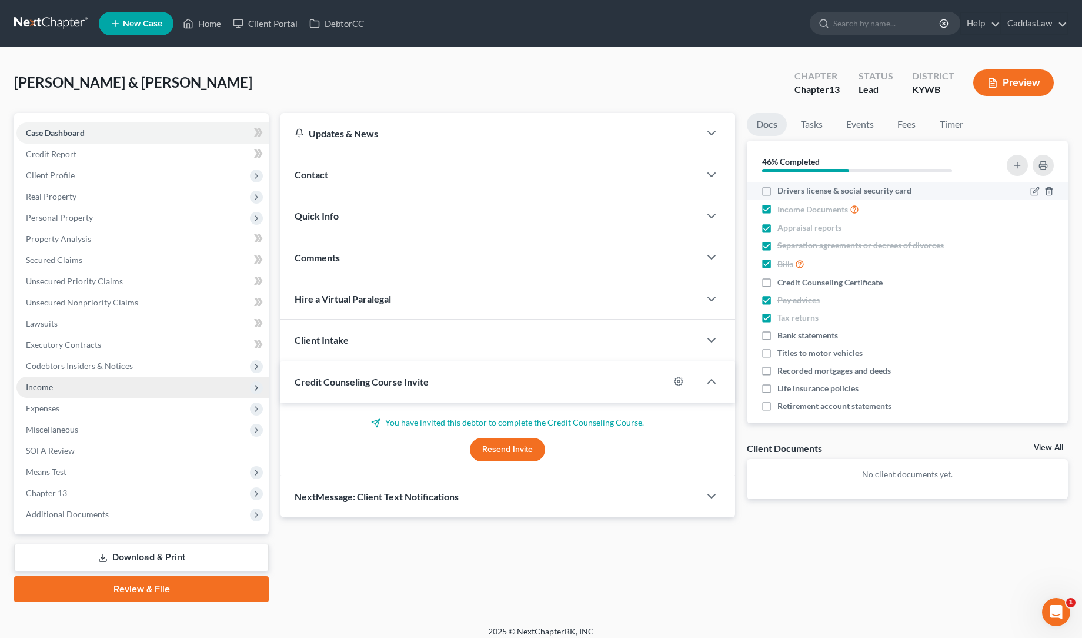
checkbox input "true"
click at [777, 385] on label "Life insurance policies" at bounding box center [817, 388] width 81 height 12
click at [782, 385] on input "Life insurance policies" at bounding box center [786, 386] width 8 height 8
checkbox input "true"
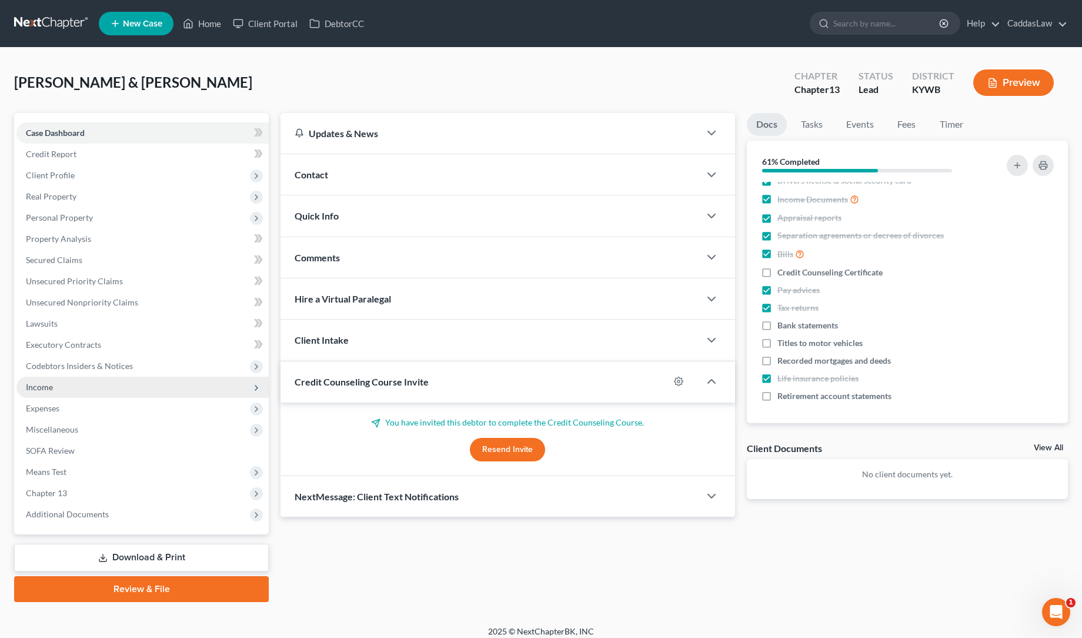
scroll to position [9, 0]
click at [777, 324] on label "Bank statements" at bounding box center [807, 326] width 61 height 12
click at [782, 324] on input "Bank statements" at bounding box center [786, 324] width 8 height 8
checkbox input "true"
click at [777, 396] on label "Retirement account statements" at bounding box center [834, 397] width 114 height 12
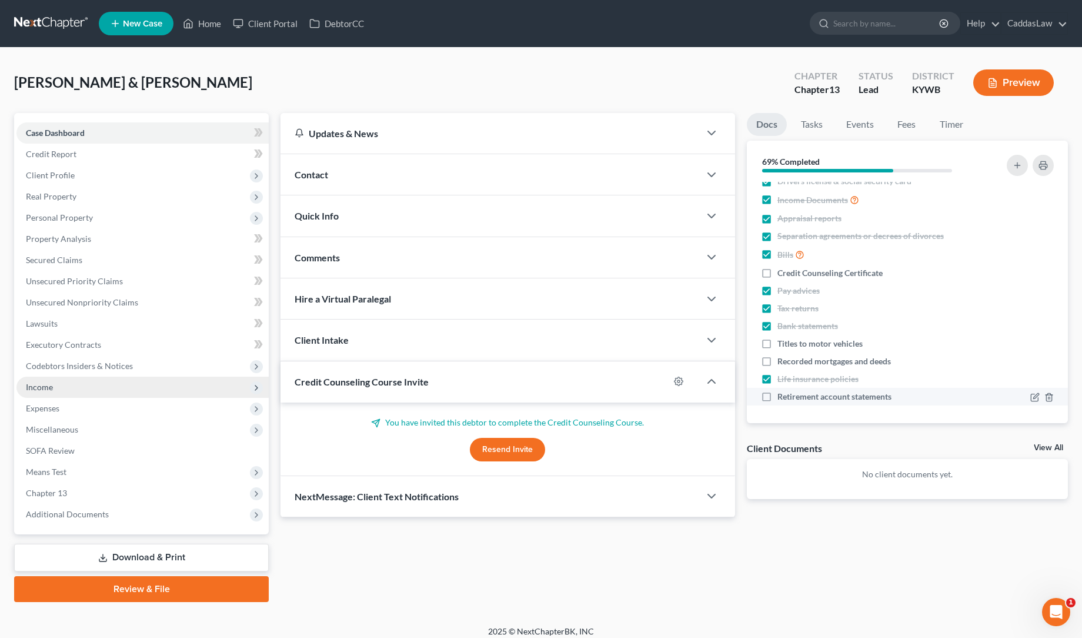
click at [782, 396] on input "Retirement account statements" at bounding box center [786, 395] width 8 height 8
checkbox input "true"
click at [53, 412] on span "Expenses" at bounding box center [43, 408] width 34 height 10
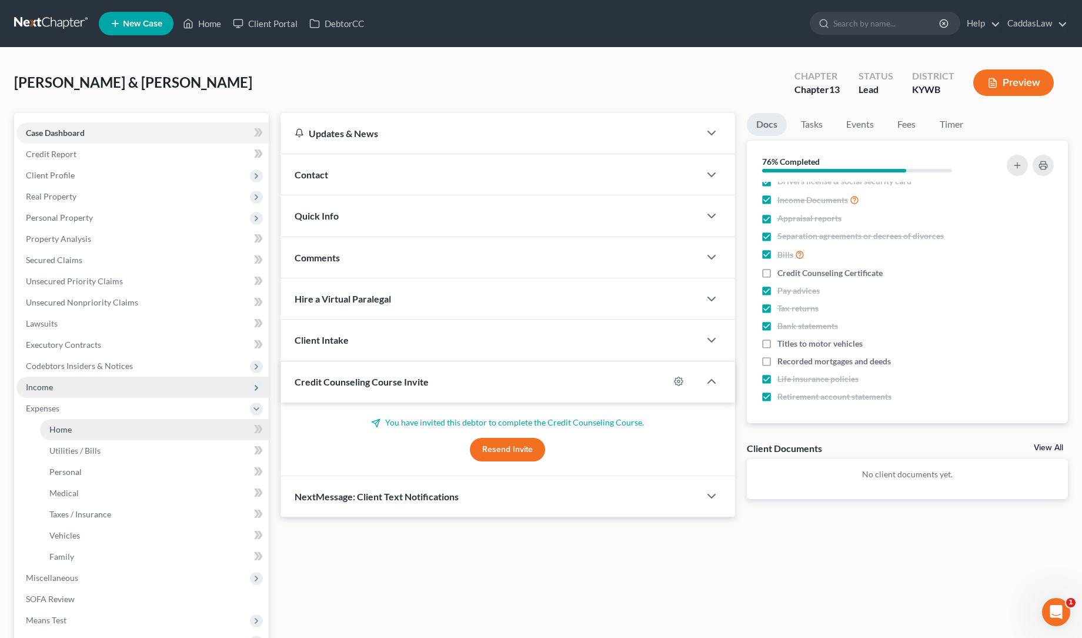
click at [57, 432] on span "Home" at bounding box center [60, 429] width 22 height 10
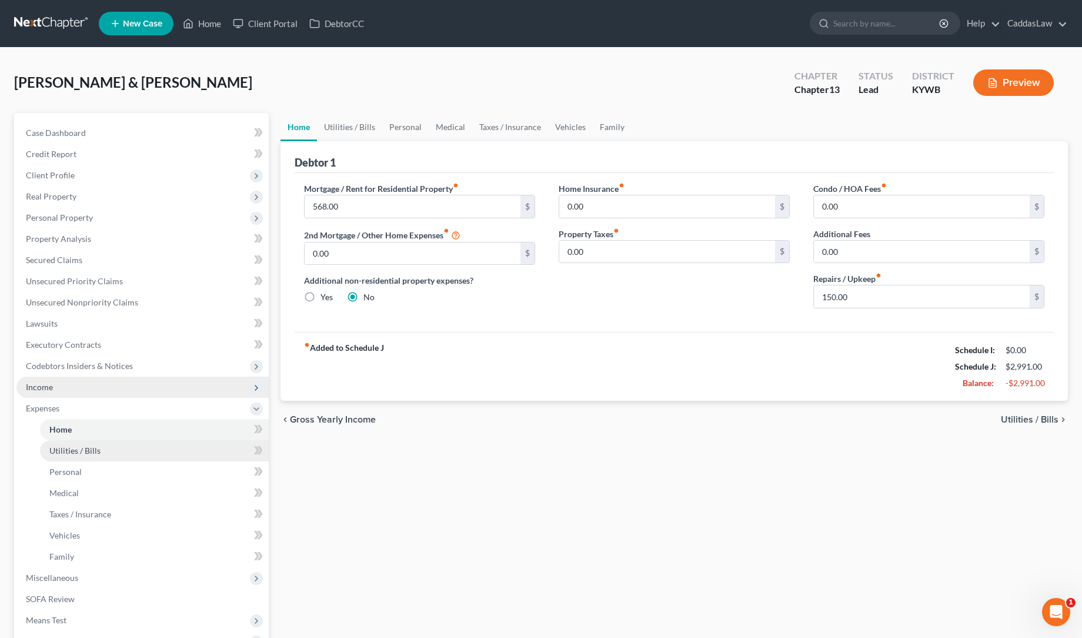
click at [80, 447] on span "Utilities / Bills" at bounding box center [74, 450] width 51 height 10
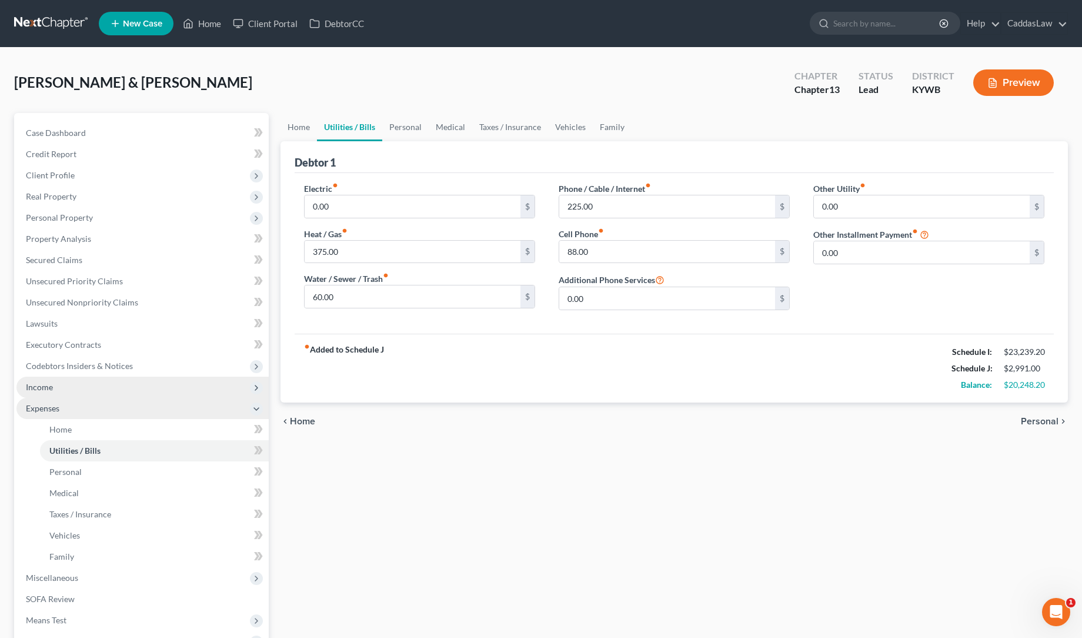
click at [258, 407] on icon at bounding box center [256, 408] width 9 height 9
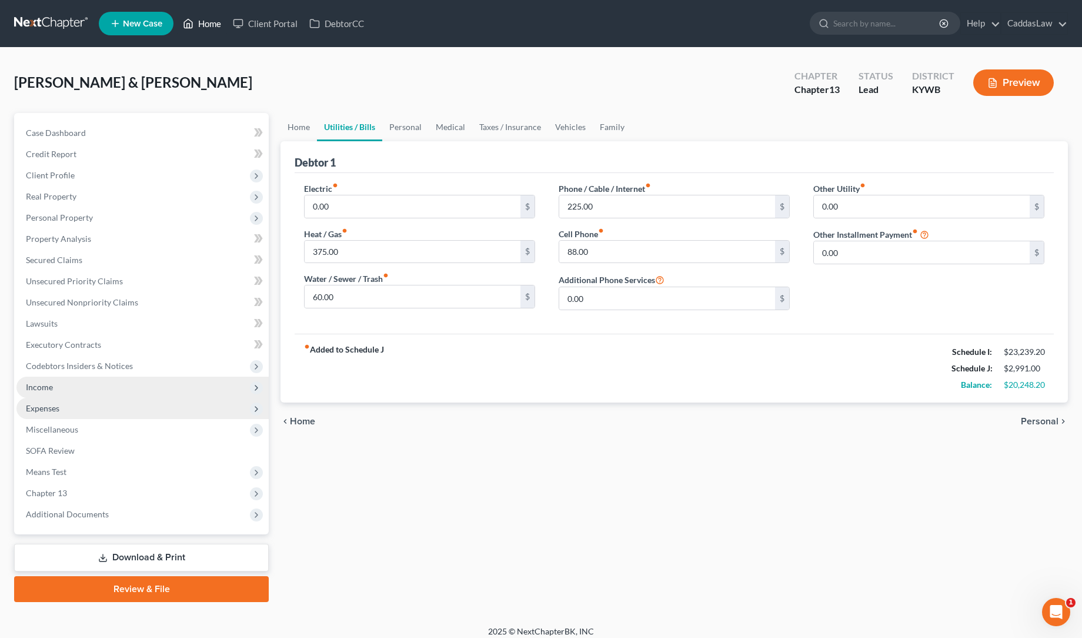
click at [212, 21] on link "Home" at bounding box center [202, 23] width 50 height 21
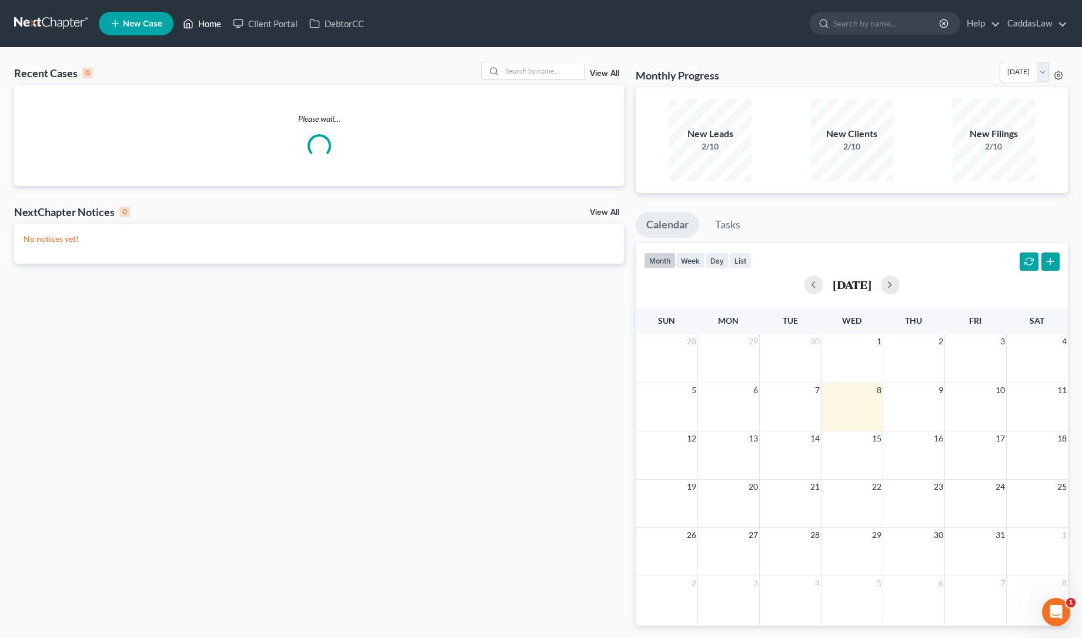
click at [212, 21] on link "Home" at bounding box center [202, 23] width 50 height 21
